Goal: Task Accomplishment & Management: Complete application form

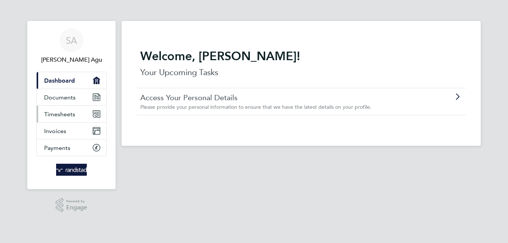
click at [60, 116] on span "Timesheets" at bounding box center [59, 114] width 31 height 7
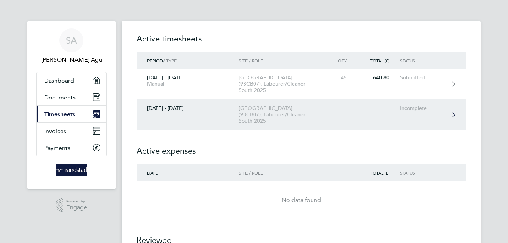
click at [244, 122] on div "Pilgrims Way Primary School (93CB07), Labourer/Cleaner - South 2025" at bounding box center [282, 114] width 86 height 19
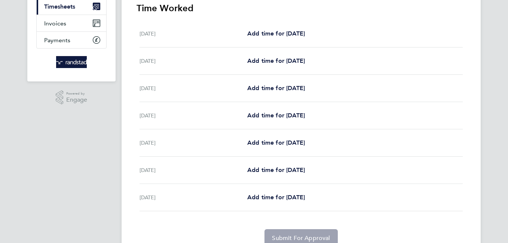
scroll to position [112, 0]
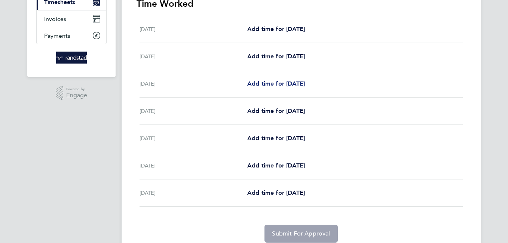
click at [275, 87] on span "Add time for Mon 01 Sep" at bounding box center [276, 83] width 58 height 7
select select "30"
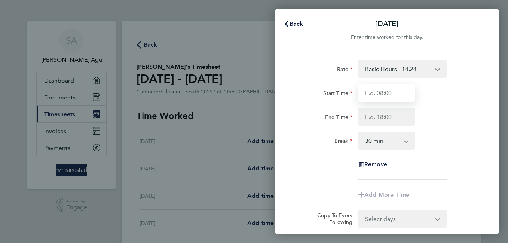
click at [397, 91] on input "Start Time" at bounding box center [387, 93] width 57 height 18
type input "07:30"
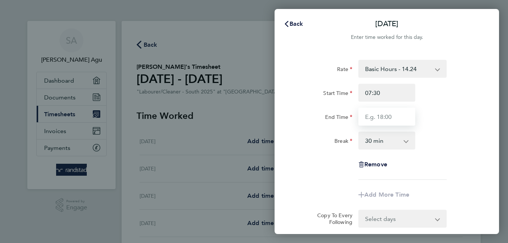
type input "17:00"
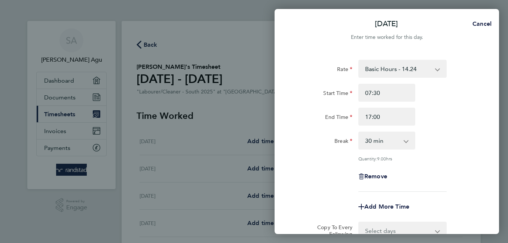
click at [464, 188] on div "Rate Basic Hours - 14.24 Overtime - 21.26 Overtime 2 - 28.49 Start Time 07:30 E…" at bounding box center [387, 126] width 183 height 132
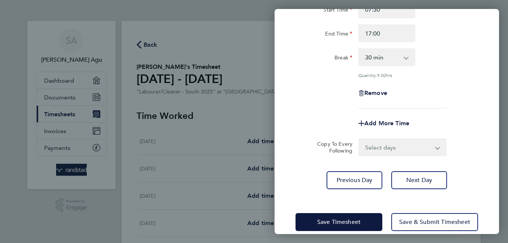
scroll to position [95, 0]
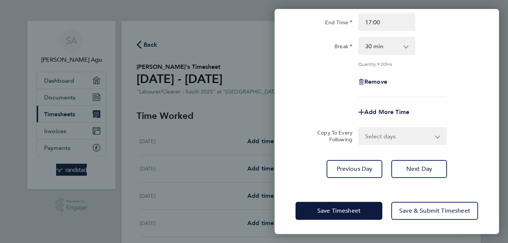
click at [403, 135] on select "Select days Day Tuesday Wednesday Thursday Friday" at bounding box center [398, 136] width 79 height 16
select select "DAY"
click at [359, 128] on select "Select days Day Tuesday Wednesday Thursday Friday" at bounding box center [398, 136] width 79 height 16
select select "2025-09-05"
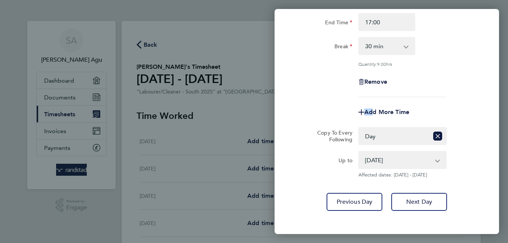
drag, startPoint x: 333, startPoint y: 110, endPoint x: 375, endPoint y: 123, distance: 44.3
click at [371, 120] on div "Add More Time" at bounding box center [387, 112] width 189 height 18
drag, startPoint x: 375, startPoint y: 123, endPoint x: 385, endPoint y: 158, distance: 36.2
click at [385, 158] on select "02 Sep 2025 03 Sep 2025 04 Sep 2025 05 Sep 2025" at bounding box center [398, 160] width 78 height 16
click at [244, 153] on div "Mon 01 Sep Cancel Enter time worked for this day. Rate Basic Hours - 14.24 Over…" at bounding box center [254, 121] width 508 height 243
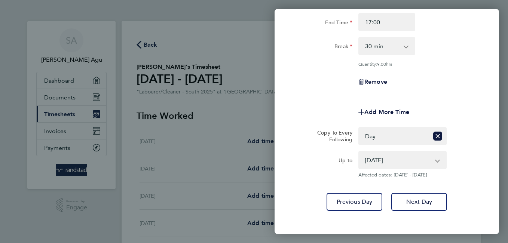
click at [264, 31] on div "Mon 01 Sep Cancel Enter time worked for this day. Rate Basic Hours - 14.24 Over…" at bounding box center [254, 121] width 508 height 243
drag, startPoint x: 249, startPoint y: 64, endPoint x: 254, endPoint y: 71, distance: 8.2
click at [249, 65] on div "Mon 01 Sep Cancel Enter time worked for this day. Rate Basic Hours - 14.24 Over…" at bounding box center [254, 121] width 508 height 243
click at [277, 51] on div "Rate Basic Hours - 14.24 Overtime - 21.26 Overtime 2 - 28.49 Start Time 07:30 E…" at bounding box center [387, 88] width 225 height 264
click at [490, 13] on div "Rate Basic Hours - 14.24 Overtime - 21.26 Overtime 2 - 28.49 Start Time 07:30 E…" at bounding box center [387, 88] width 225 height 264
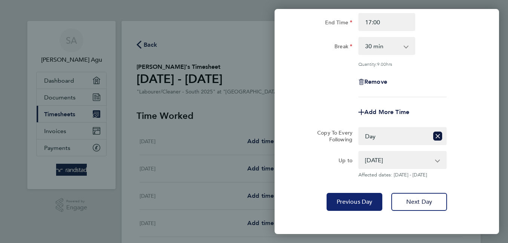
click at [338, 203] on span "Previous Day" at bounding box center [355, 201] width 36 height 7
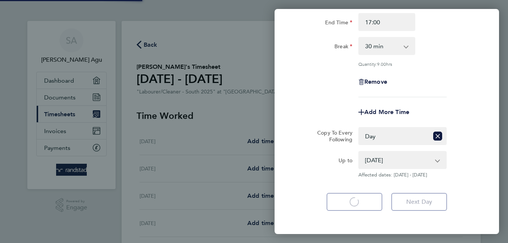
click at [337, 203] on app-form-button "Previous Day Loading" at bounding box center [357, 202] width 60 height 18
click at [187, 122] on div "Mon 01 Sep Cancel Enter time worked for this day. Rate Basic Hours - 14.24 Over…" at bounding box center [254, 121] width 508 height 243
select select "30"
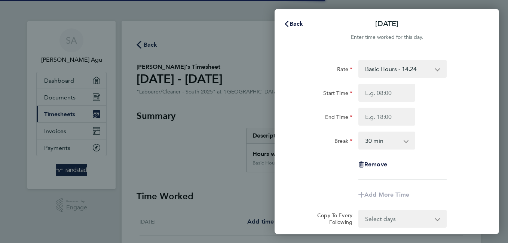
select select "30"
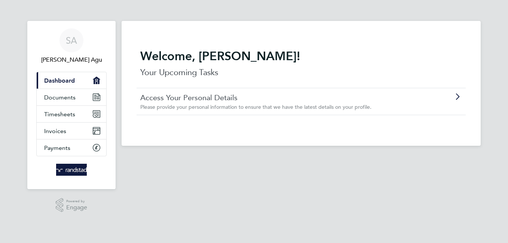
click at [245, 98] on link "Access Your Personal Details" at bounding box center [280, 98] width 280 height 10
click at [63, 95] on span "Documents" at bounding box center [59, 97] width 31 height 7
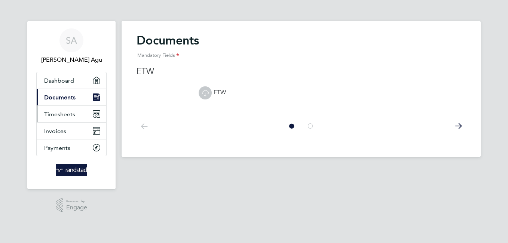
click at [62, 113] on span "Timesheets" at bounding box center [59, 114] width 31 height 7
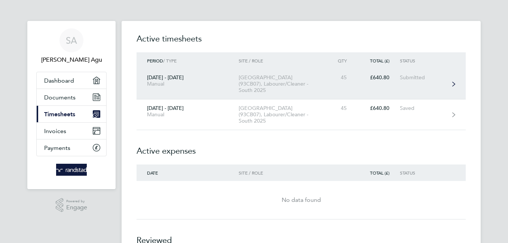
click at [268, 77] on div "Pilgrims Way Primary School (93CB07), Labourer/Cleaner - South 2025" at bounding box center [282, 83] width 86 height 19
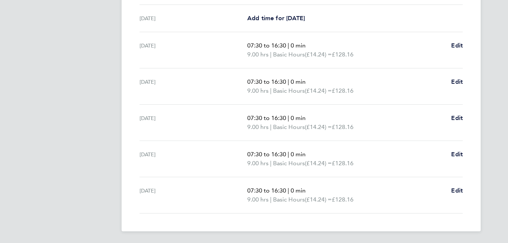
scroll to position [231, 0]
click at [459, 191] on span "Edit" at bounding box center [457, 190] width 12 height 7
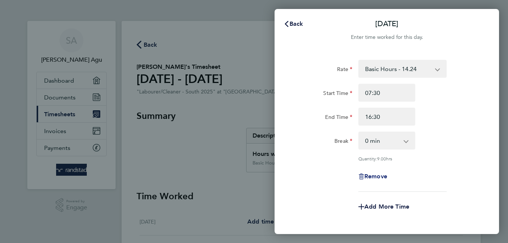
click at [369, 174] on span "Remove" at bounding box center [376, 176] width 23 height 7
select select "null"
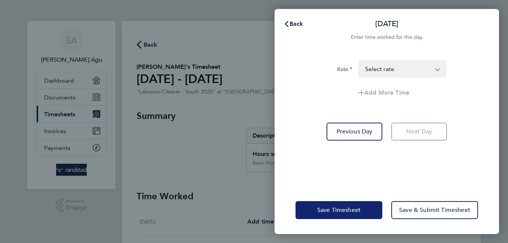
click at [351, 211] on span "Save Timesheet" at bounding box center [338, 210] width 43 height 7
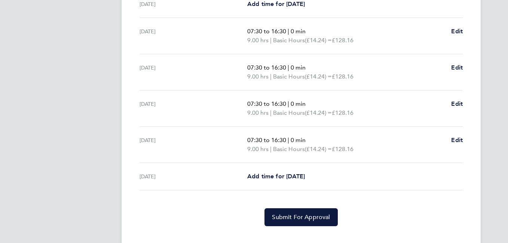
scroll to position [258, 0]
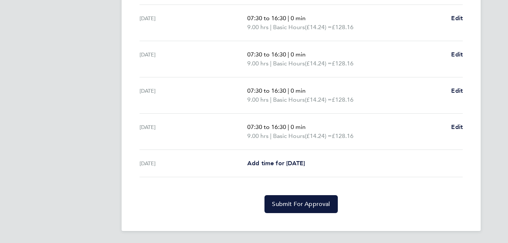
click at [307, 210] on button "Submit For Approval" at bounding box center [301, 204] width 73 height 18
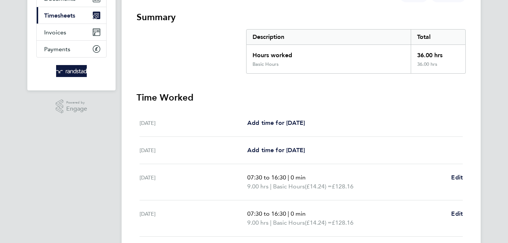
scroll to position [0, 0]
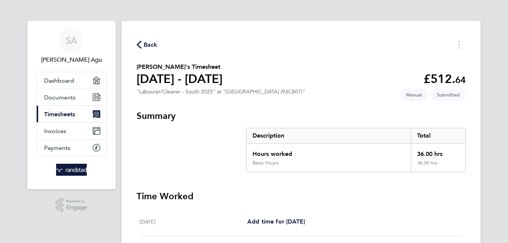
click at [144, 43] on span "Back" at bounding box center [151, 44] width 14 height 9
